Goal: Check status

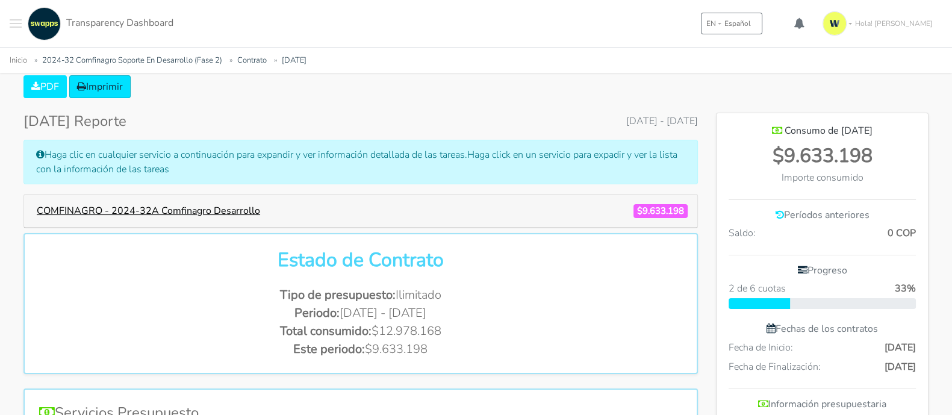
scroll to position [663, 211]
click at [207, 212] on button "COMFINAGRO - 2024-32A Comfinagro Desarrollo" at bounding box center [148, 210] width 239 height 23
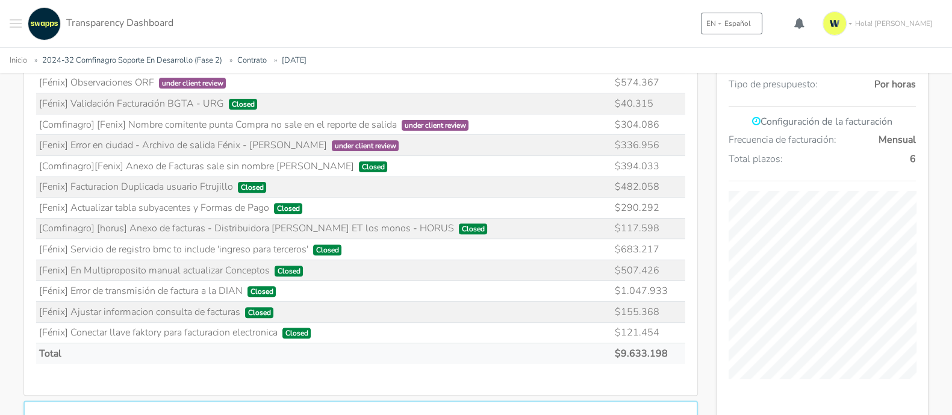
scroll to position [75, 0]
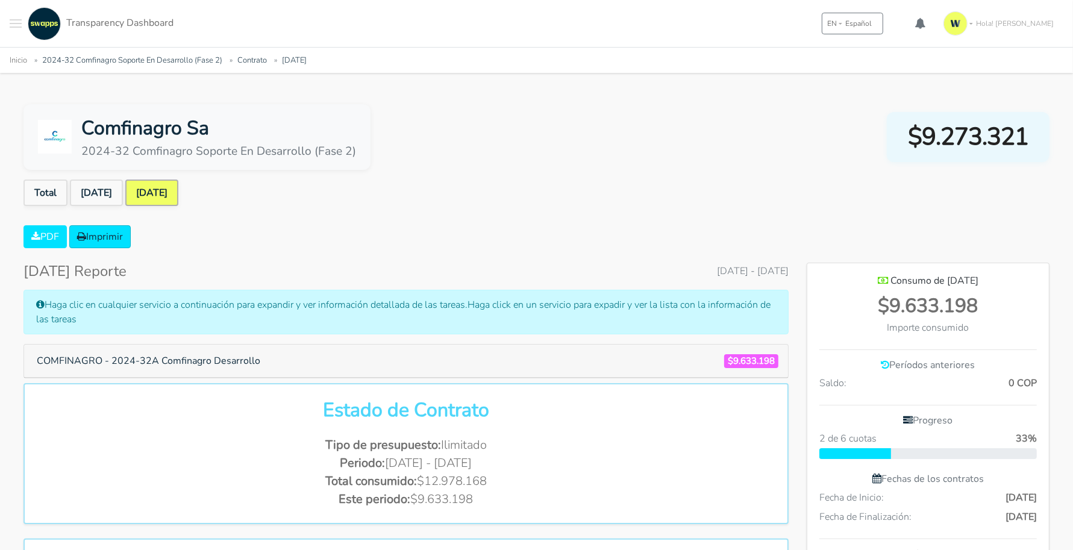
scroll to position [693, 241]
click at [202, 360] on button "COMFINAGRO - 2024-32A Comfinagro Desarrollo" at bounding box center [148, 360] width 239 height 23
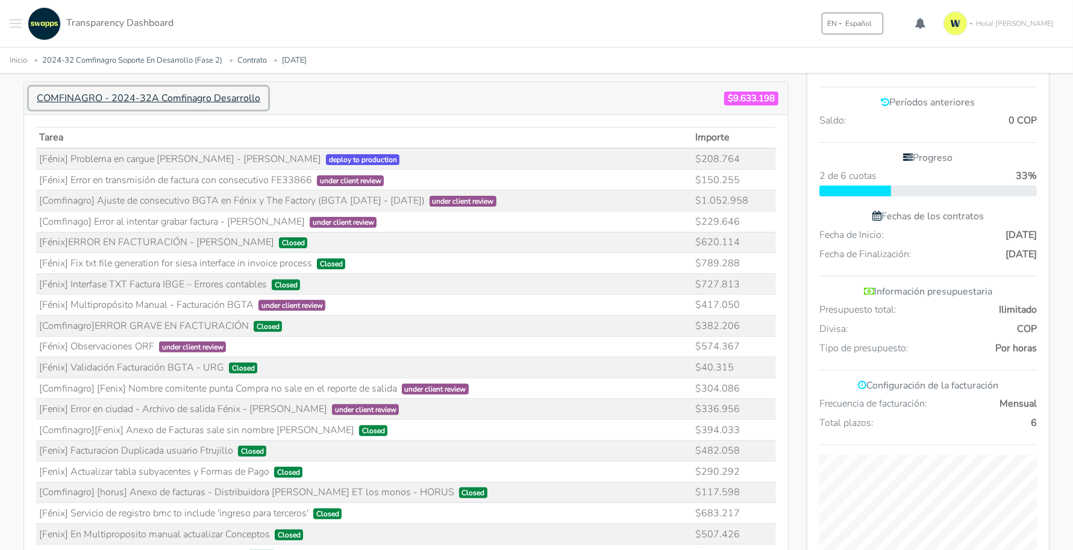
scroll to position [226, 0]
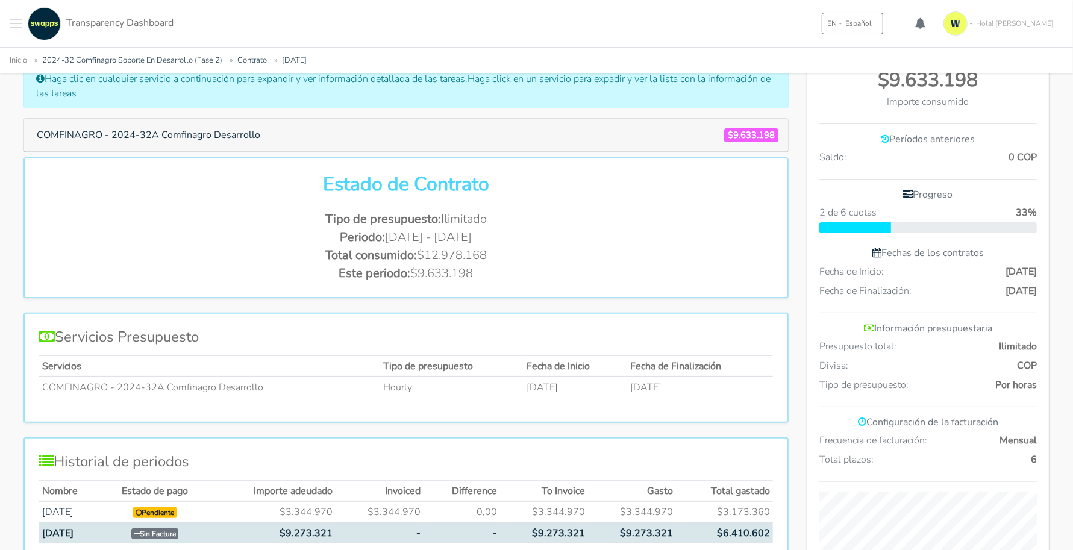
scroll to position [301, 0]
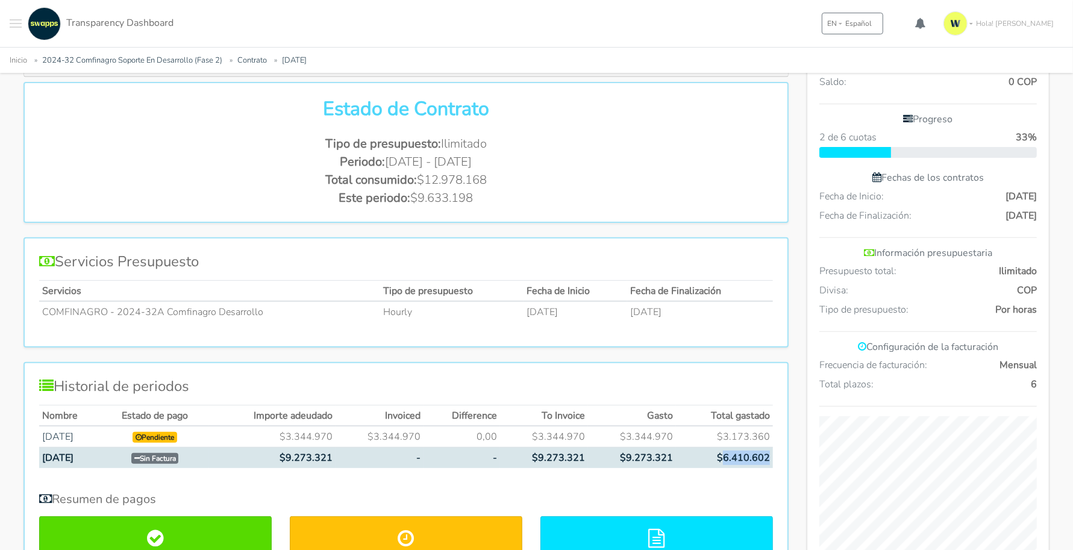
drag, startPoint x: 725, startPoint y: 453, endPoint x: 770, endPoint y: 452, distance: 45.2
click at [770, 452] on td "$6.410.602" at bounding box center [724, 457] width 97 height 20
click at [758, 452] on td "$6.410.602" at bounding box center [724, 457] width 97 height 20
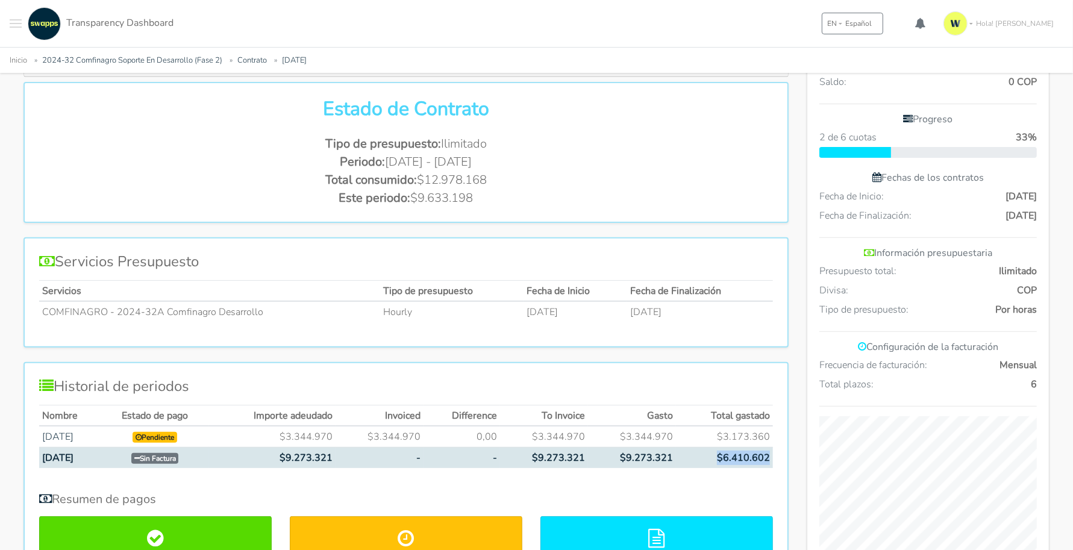
click at [681, 465] on div "Nombre Estado de pago Importe adeudado Invoiced Difference To Invoice Gasto Tot…" at bounding box center [406, 441] width 734 height 73
click at [652, 455] on td "$9.273.321" at bounding box center [632, 457] width 88 height 20
click at [328, 458] on td "$9.273.321" at bounding box center [272, 457] width 127 height 20
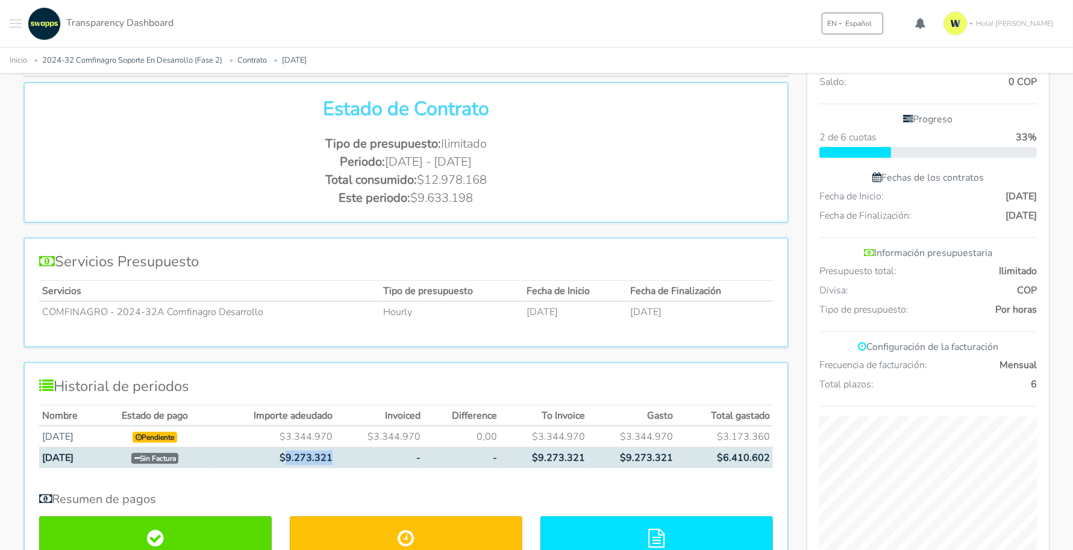
click at [328, 458] on td "$9.273.321" at bounding box center [272, 457] width 127 height 20
click at [736, 452] on td "$6.410.602" at bounding box center [724, 457] width 97 height 20
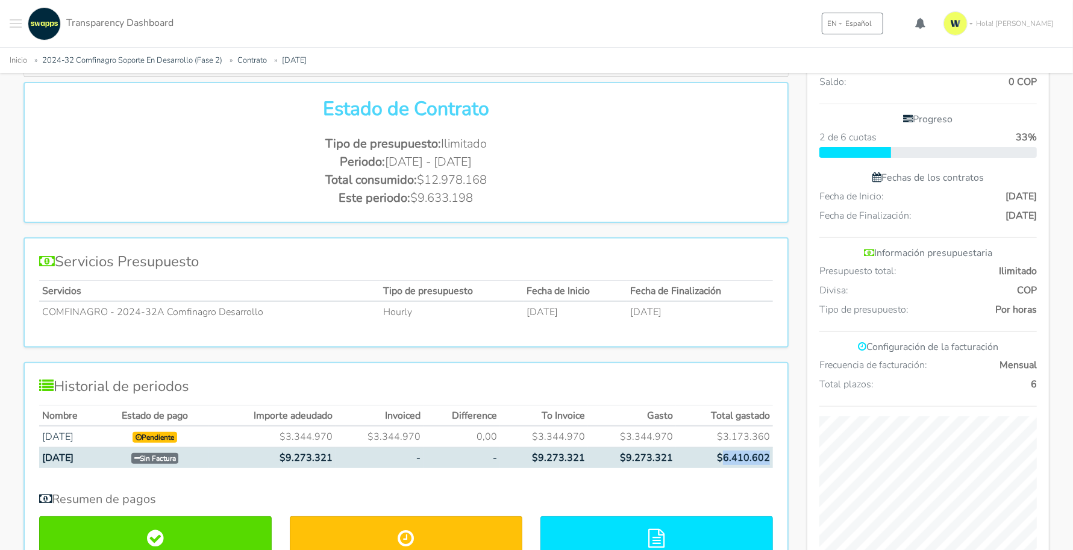
click at [736, 452] on td "$6.410.602" at bounding box center [724, 457] width 97 height 20
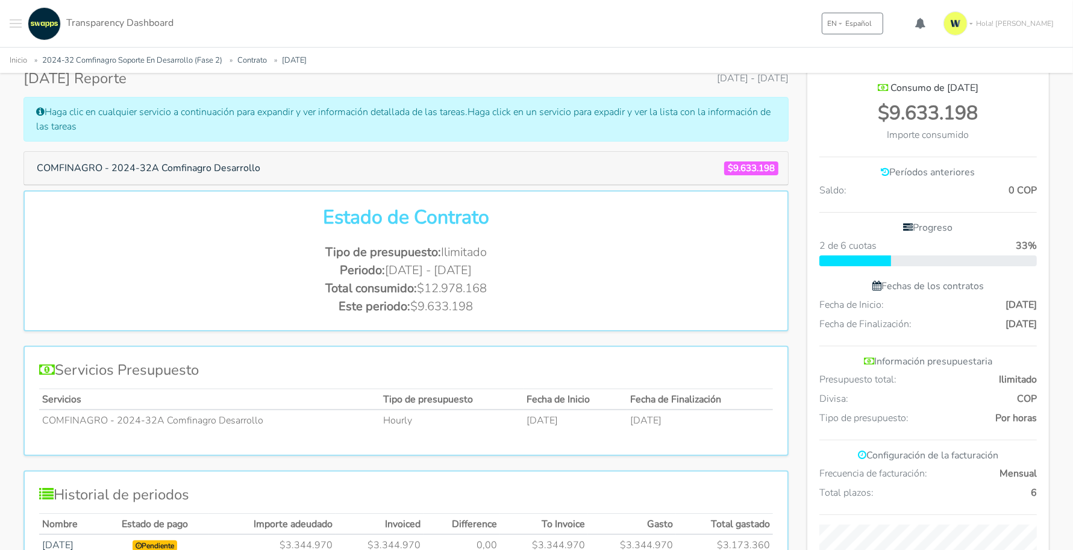
scroll to position [0, 0]
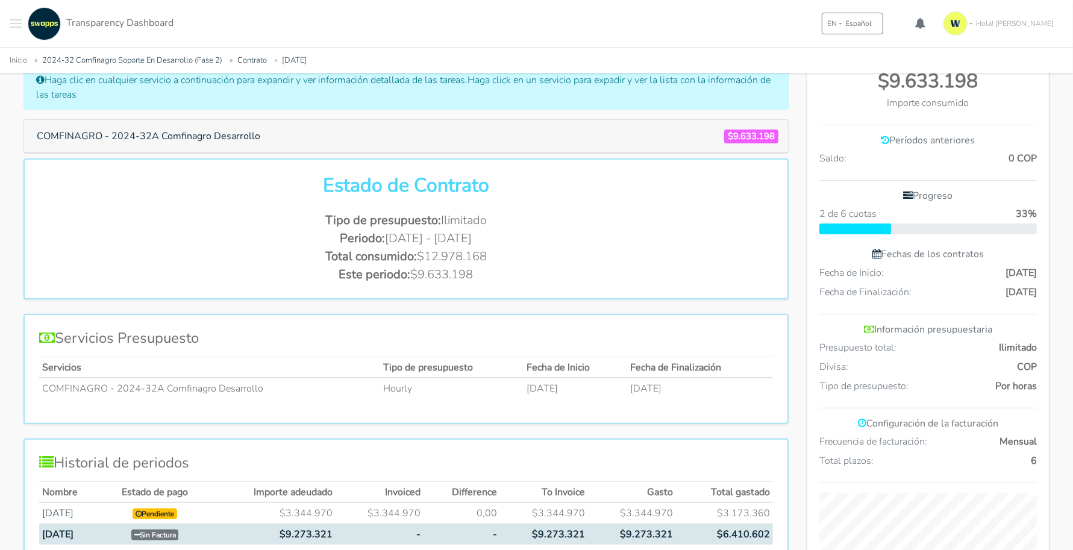
scroll to position [226, 0]
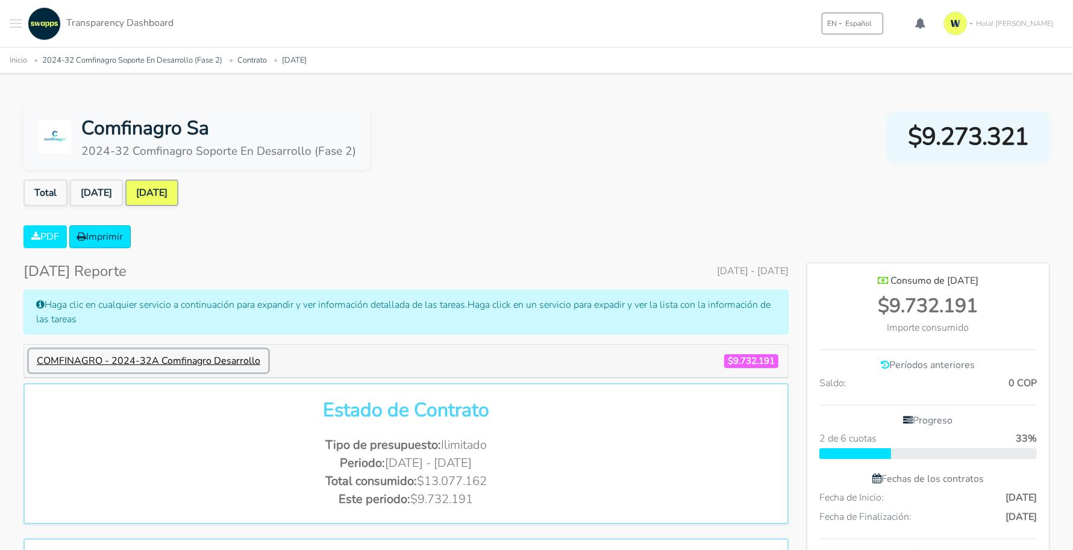
click at [241, 357] on button "COMFINAGRO - 2024-32A Comfinagro Desarrollo" at bounding box center [148, 360] width 239 height 23
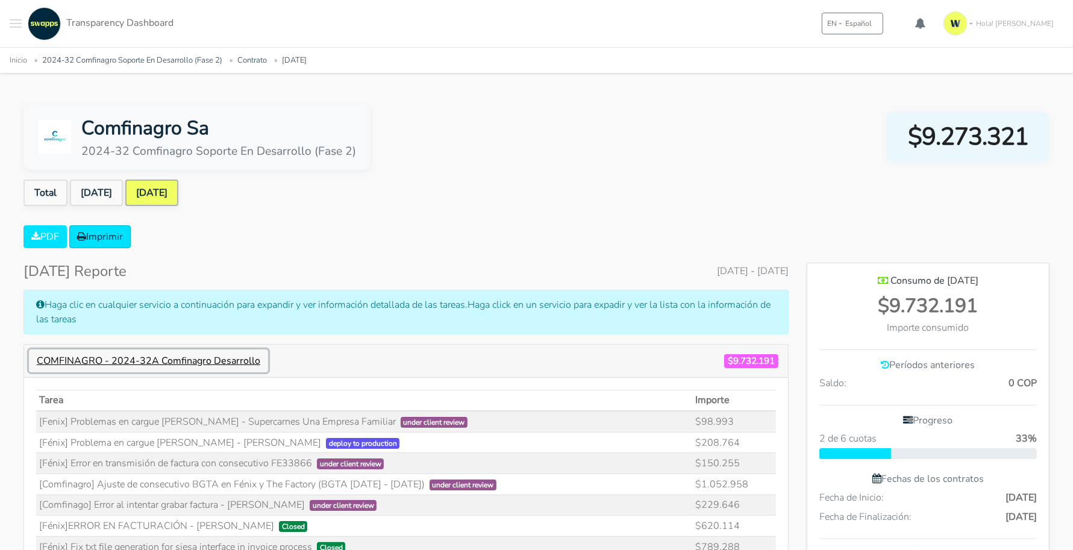
scroll to position [1231, 241]
